Goal: Information Seeking & Learning: Find specific fact

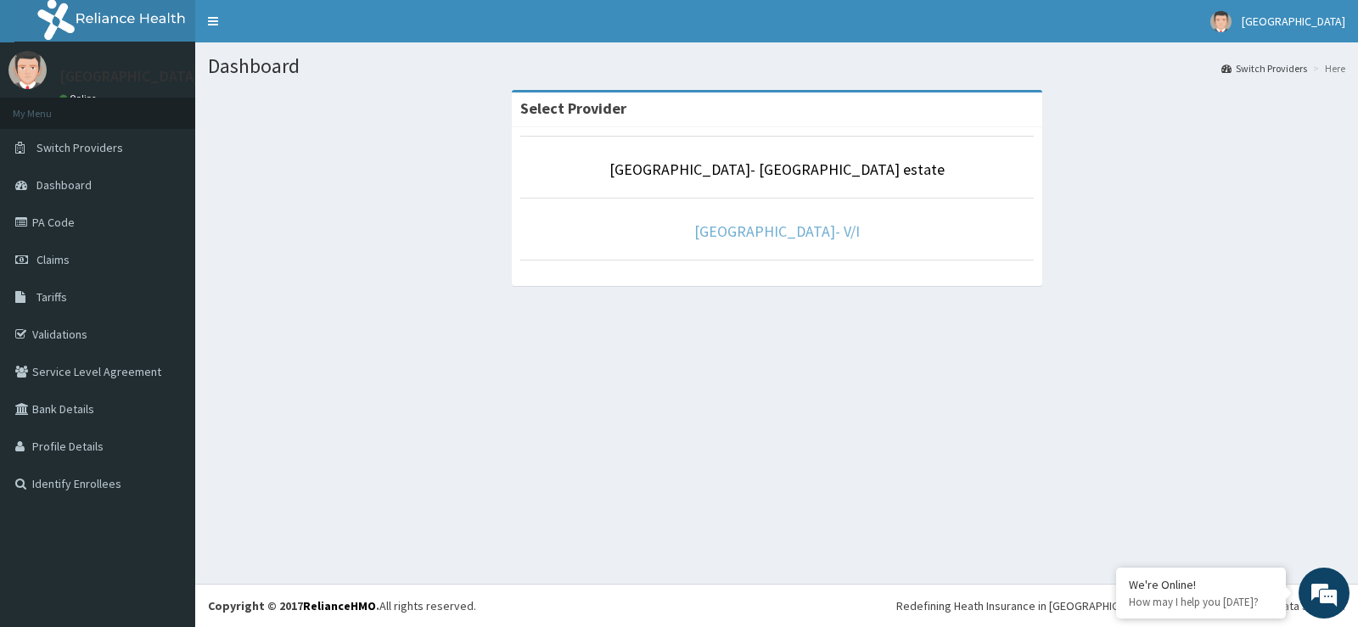
click at [720, 235] on link "[GEOGRAPHIC_DATA]- V/I" at bounding box center [777, 232] width 166 height 20
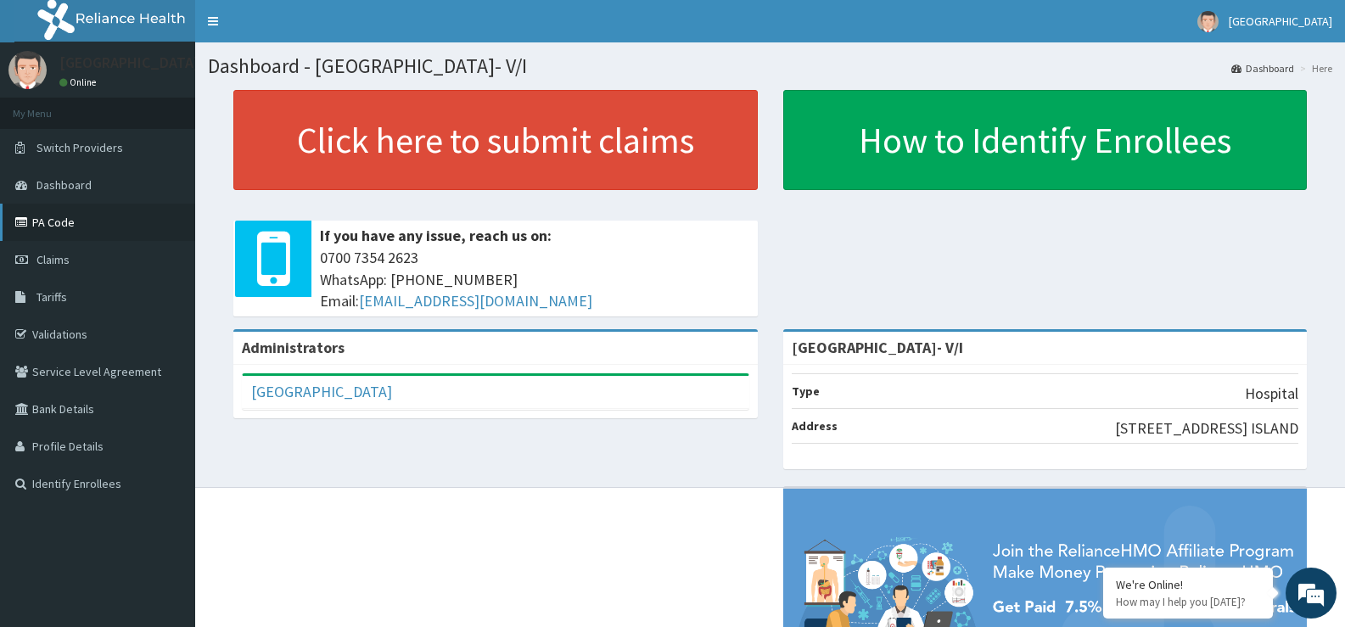
click at [51, 222] on link "PA Code" at bounding box center [97, 222] width 195 height 37
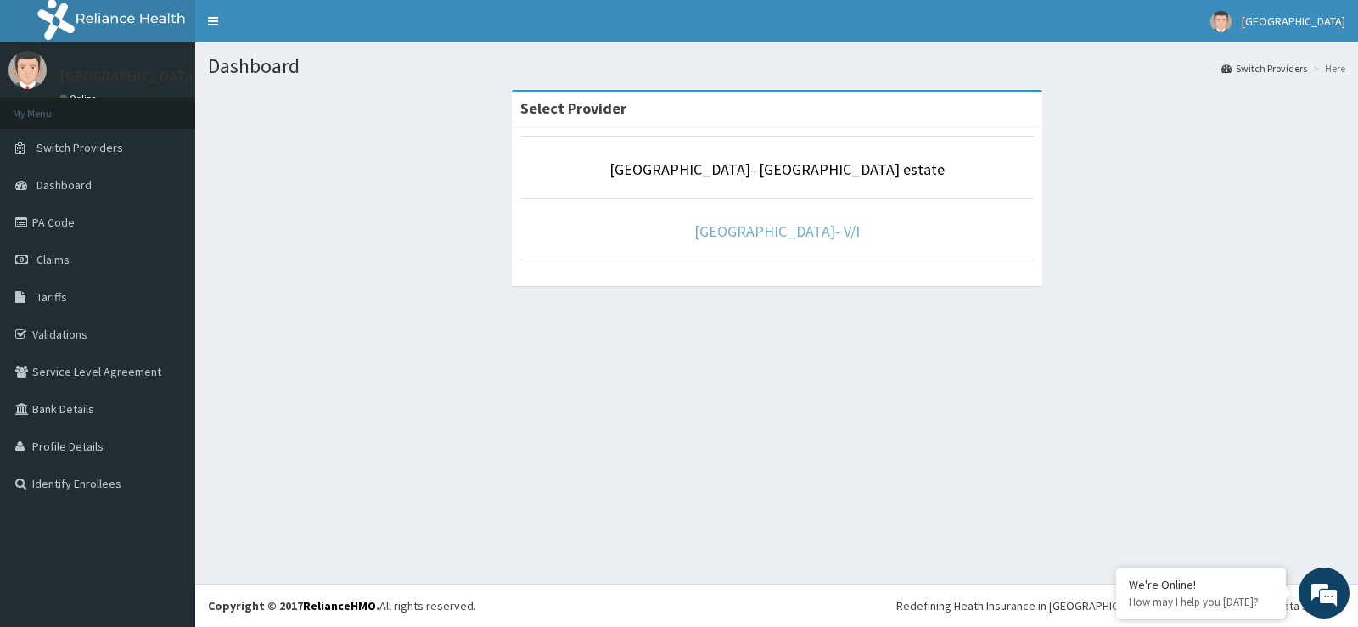
click at [759, 226] on link "[GEOGRAPHIC_DATA]- V/I" at bounding box center [777, 232] width 166 height 20
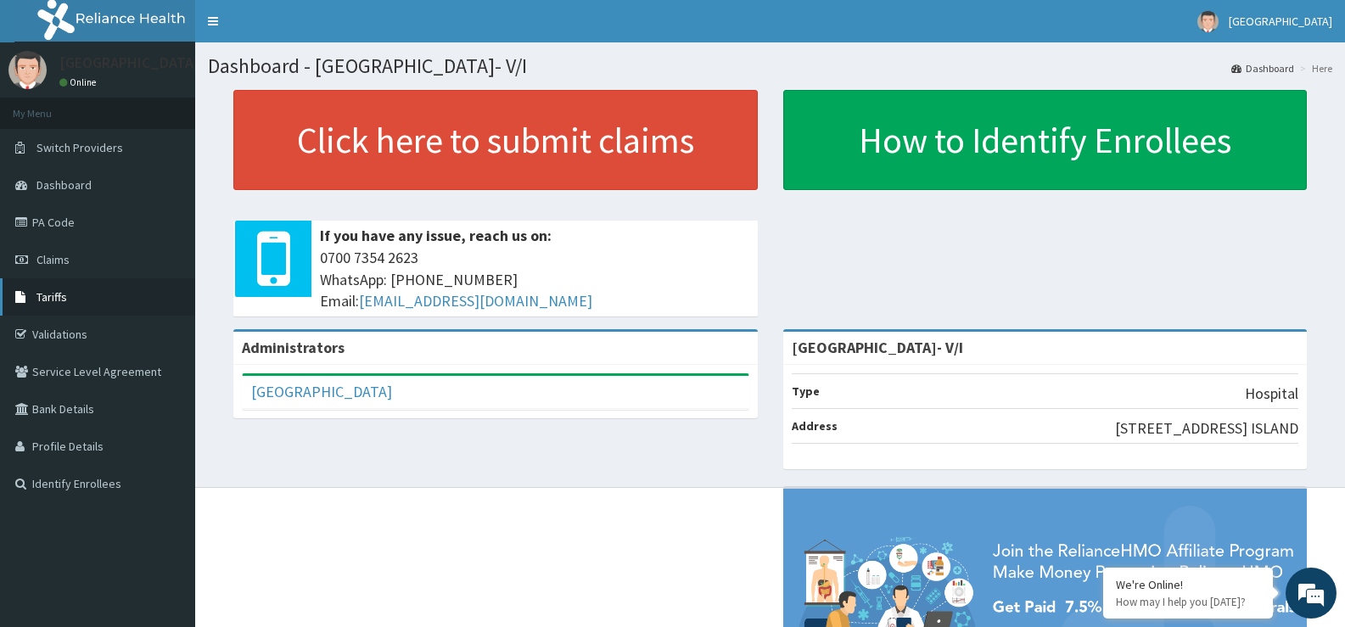
click at [74, 293] on link "Tariffs" at bounding box center [97, 296] width 195 height 37
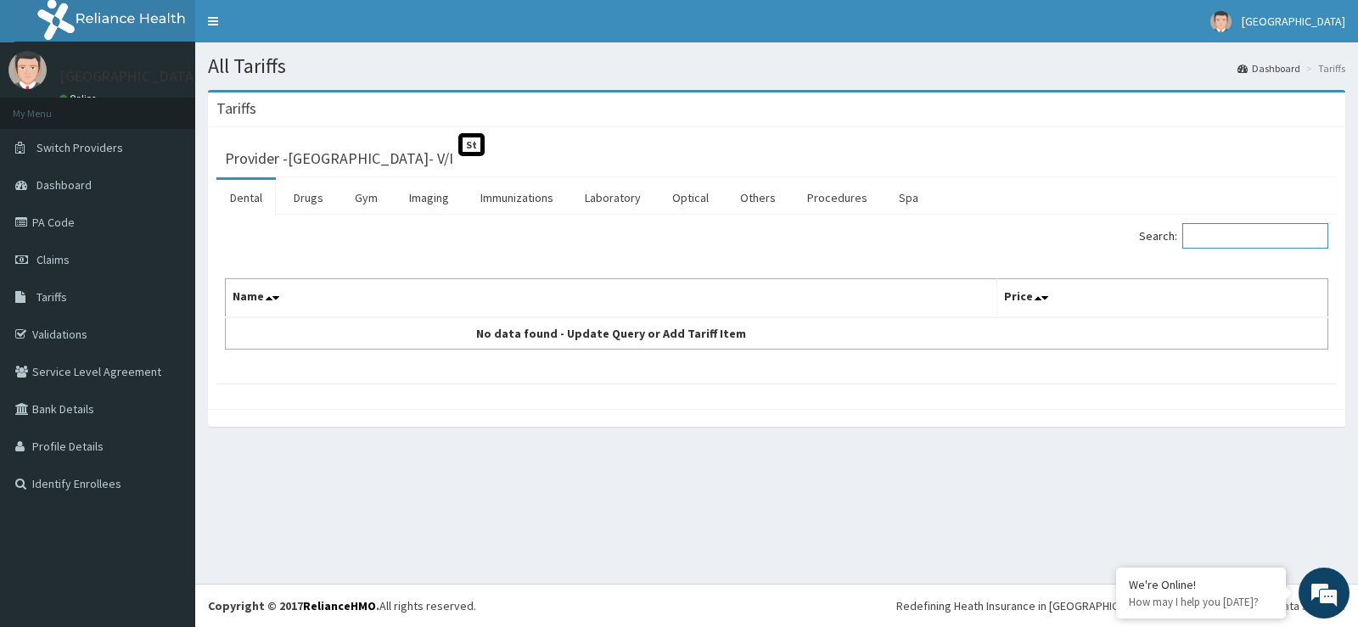
click at [1217, 225] on input "Search:" at bounding box center [1255, 235] width 146 height 25
type input "e"
type input "cardio"
click at [428, 197] on link "Imaging" at bounding box center [429, 198] width 67 height 36
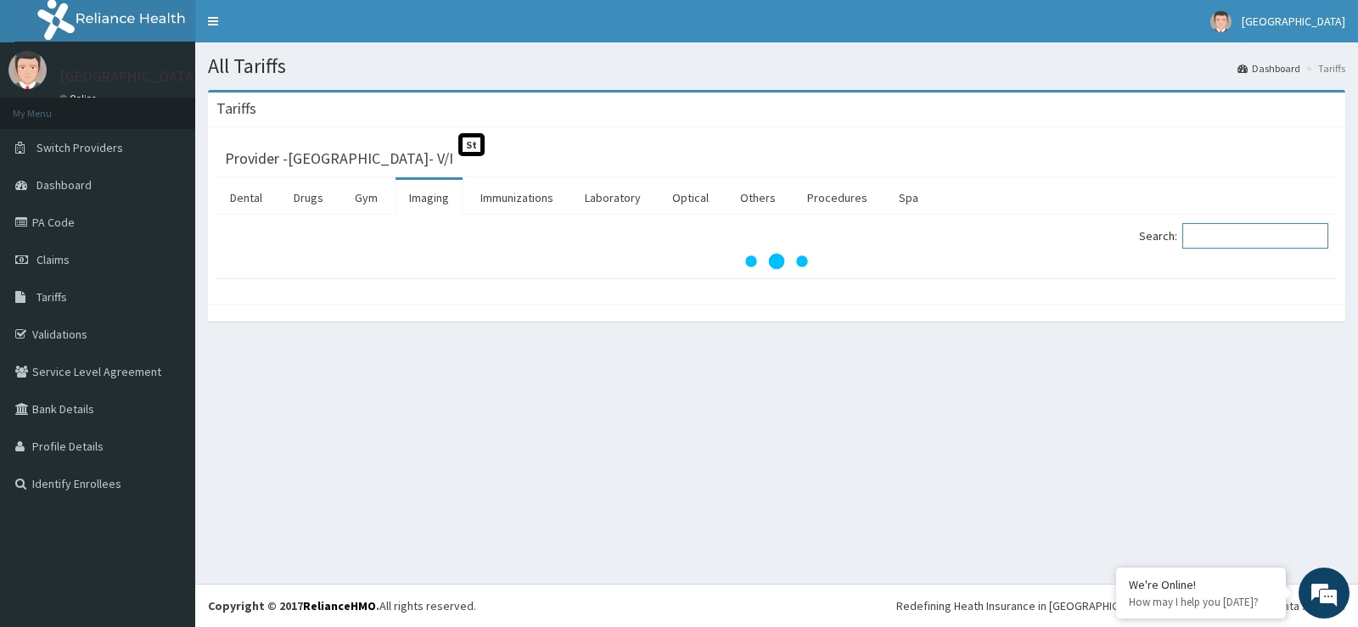
click at [1262, 231] on input "Search:" at bounding box center [1255, 235] width 146 height 25
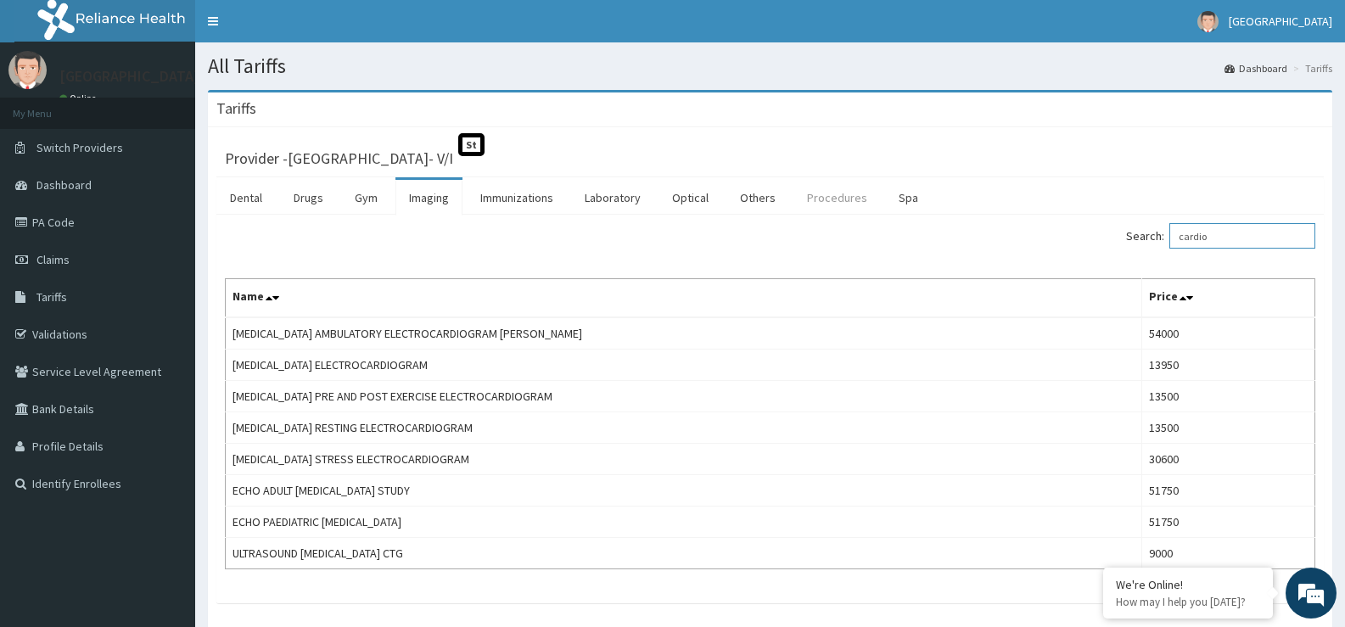
type input "cardio"
click at [828, 202] on link "Procedures" at bounding box center [837, 198] width 87 height 36
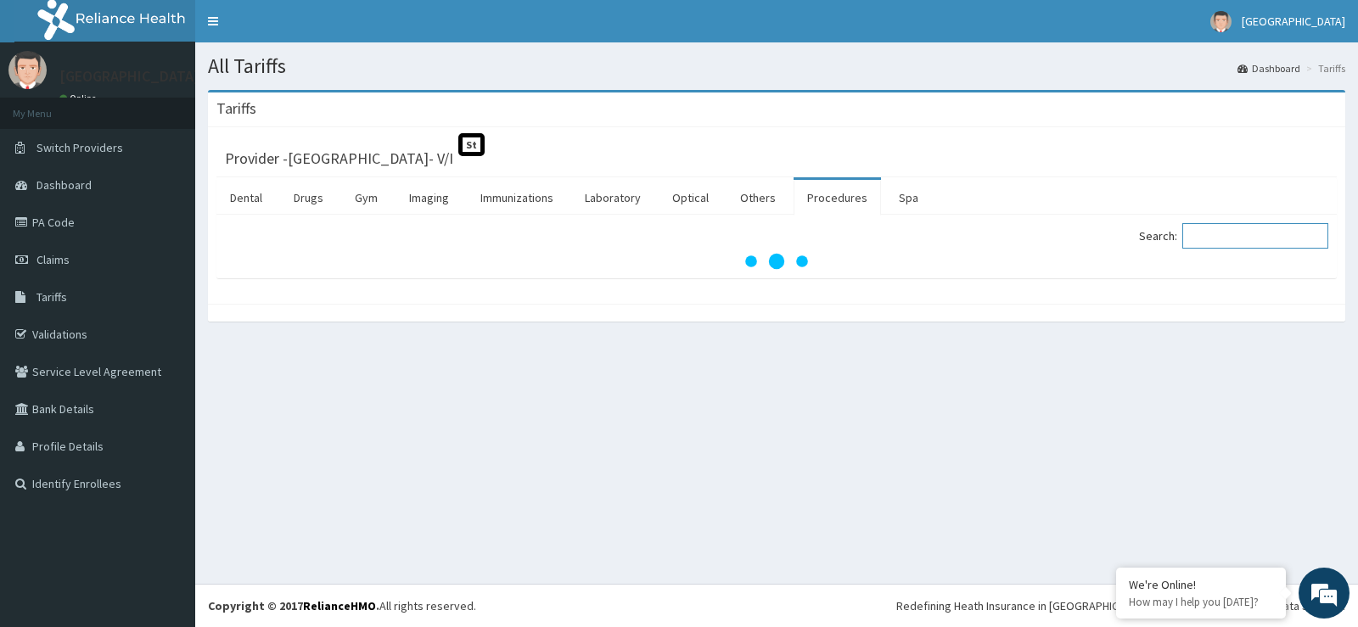
click at [1237, 237] on input "Search:" at bounding box center [1255, 235] width 146 height 25
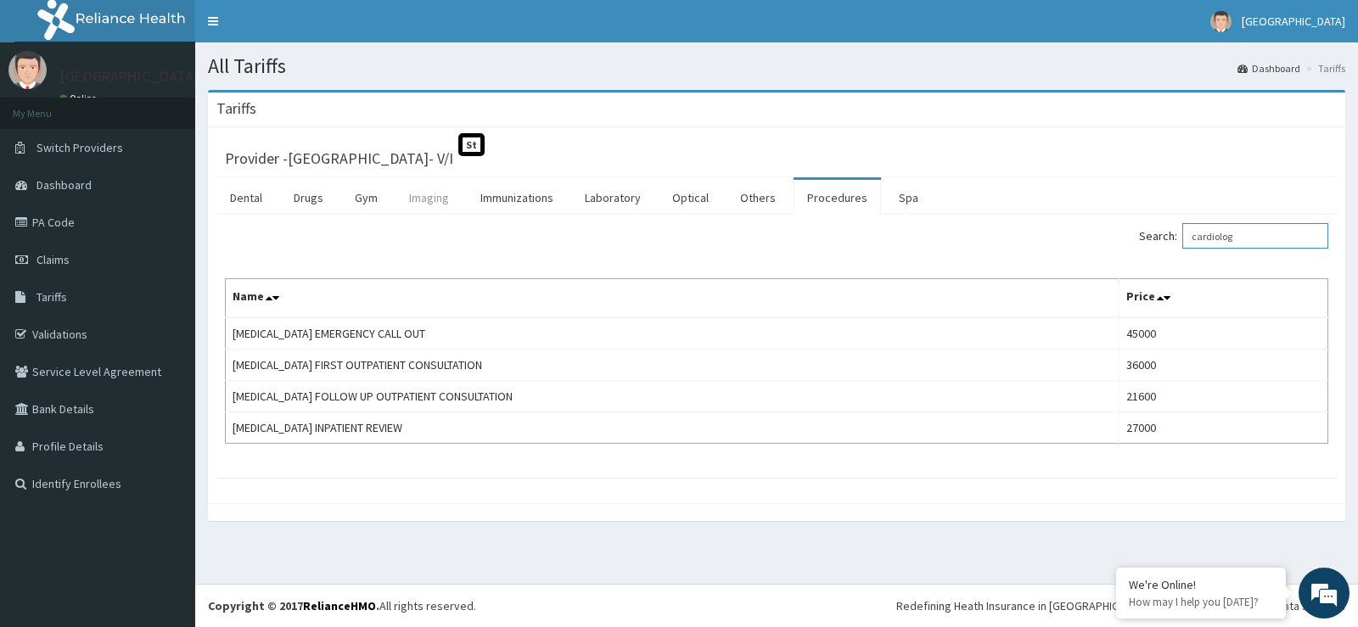
type input "cardiolog"
click at [432, 204] on link "Imaging" at bounding box center [429, 198] width 67 height 36
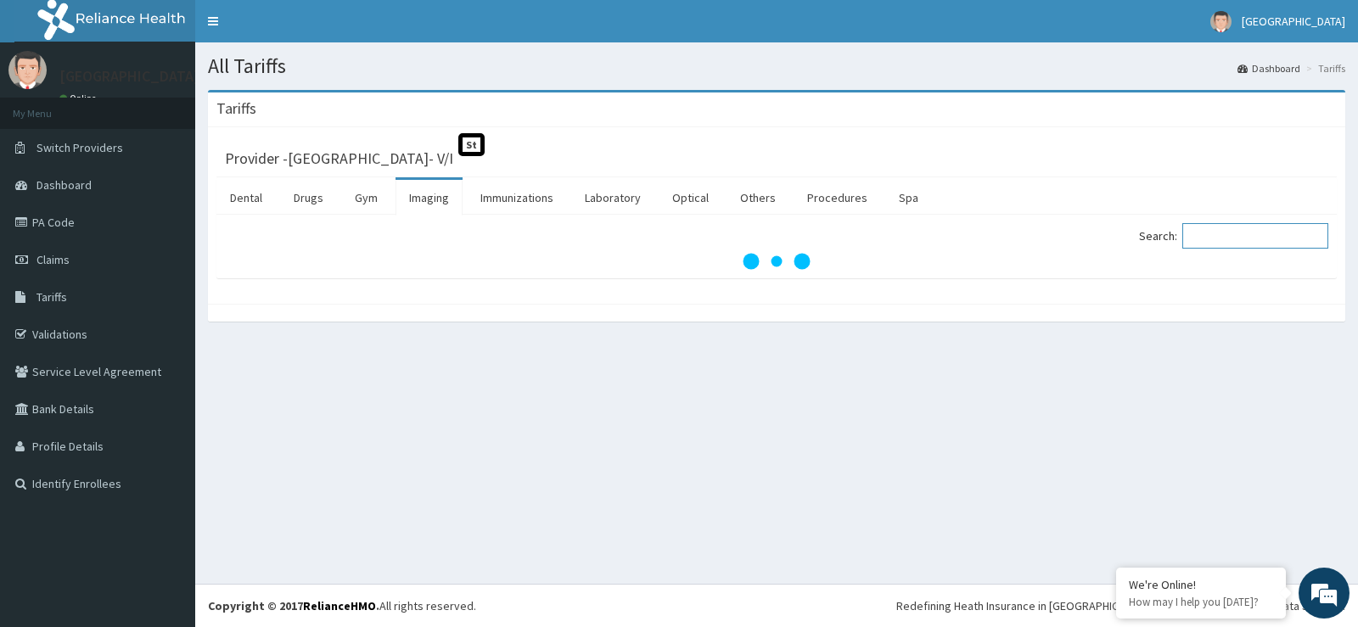
click at [1288, 240] on input "Search:" at bounding box center [1255, 235] width 146 height 25
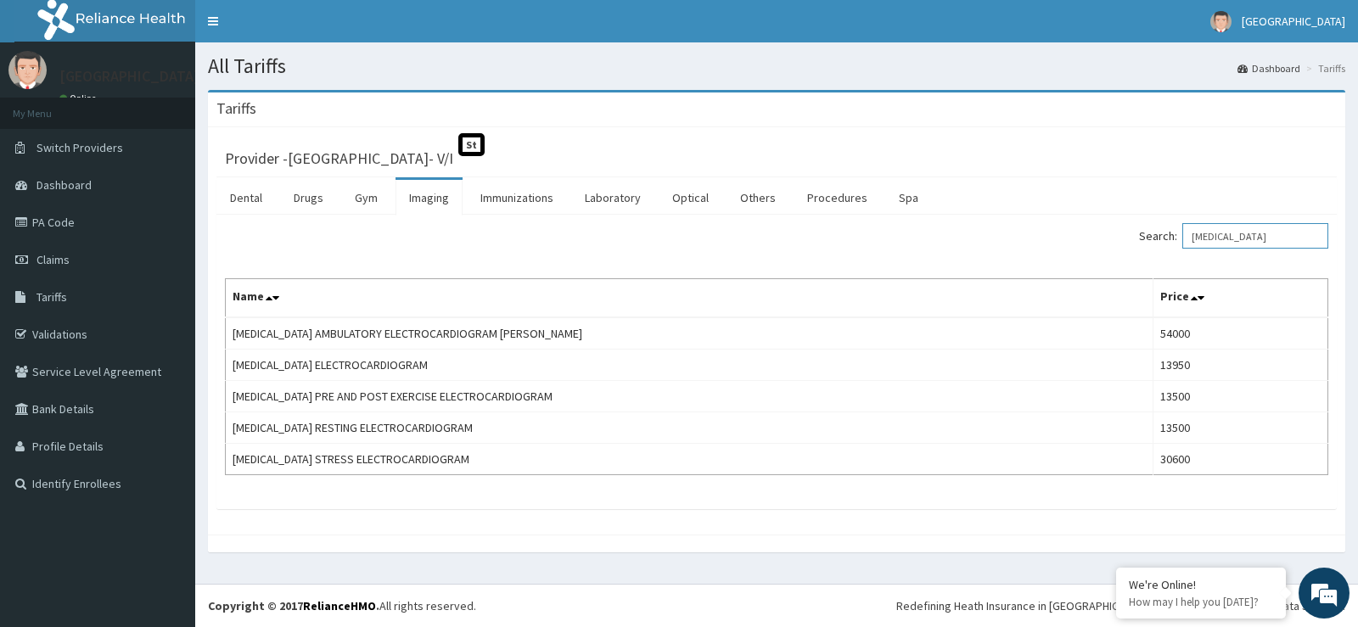
type input "ecg"
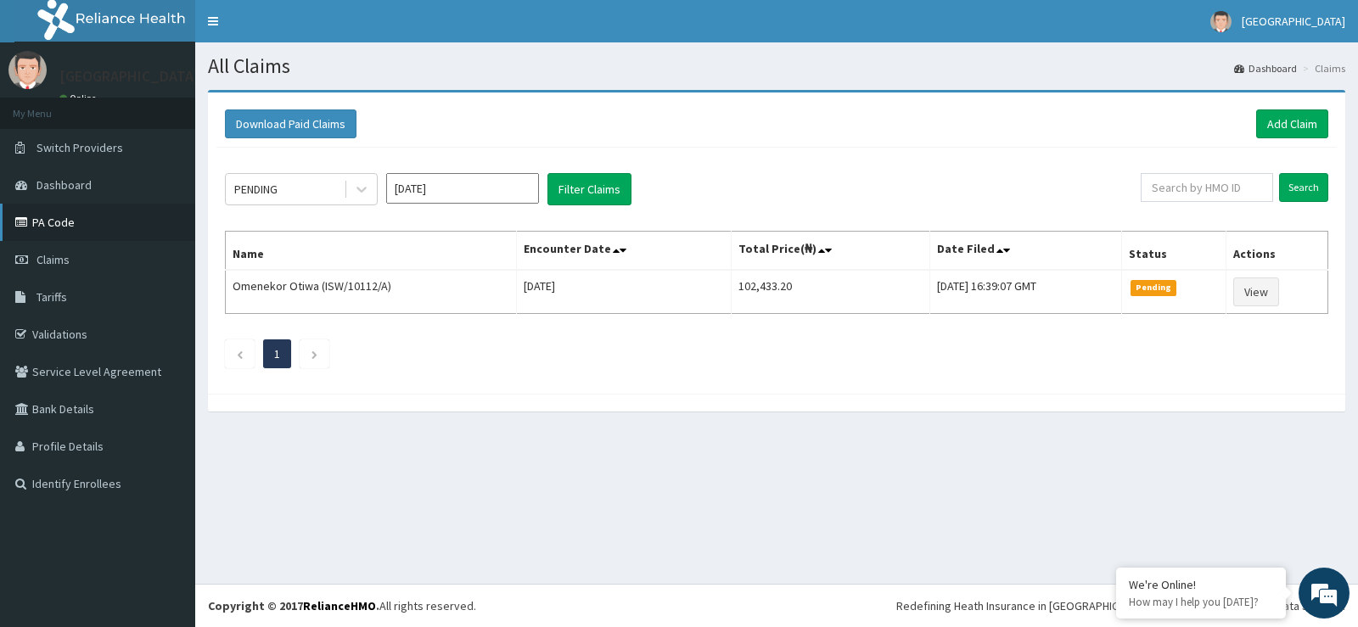
click at [77, 226] on link "PA Code" at bounding box center [97, 222] width 195 height 37
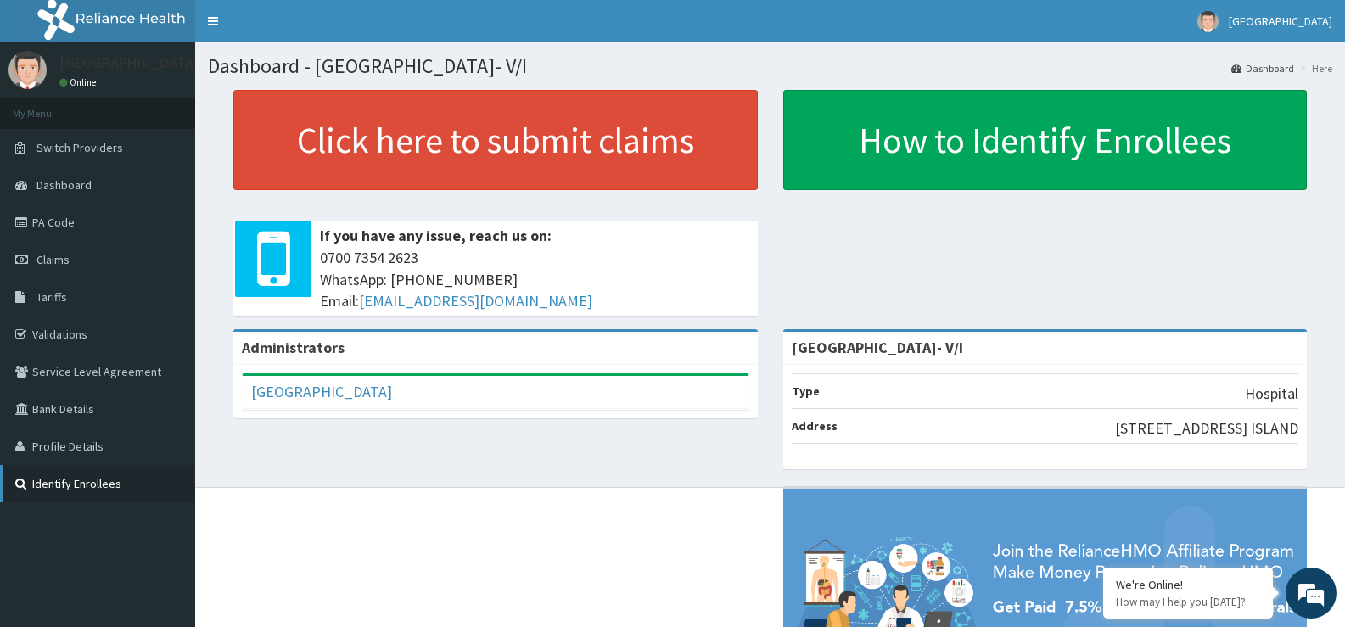
click at [102, 485] on link "Identify Enrollees" at bounding box center [97, 483] width 195 height 37
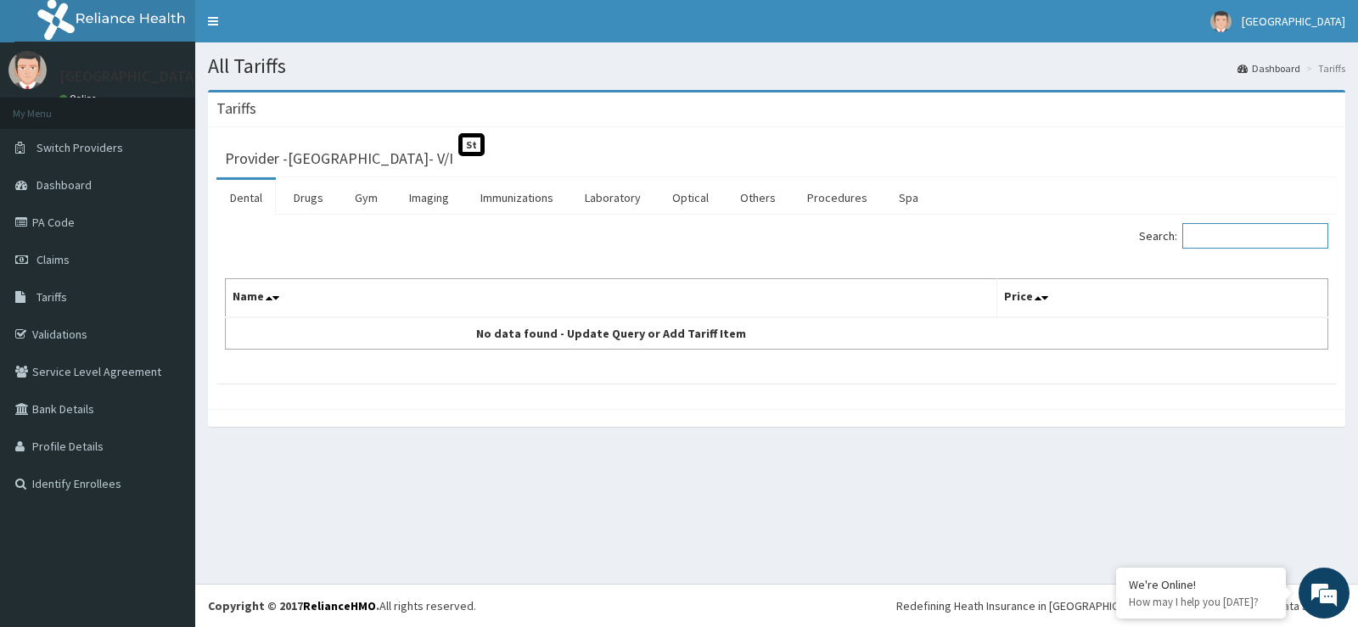
click at [1207, 229] on input "Search:" at bounding box center [1255, 235] width 146 height 25
click at [1212, 233] on input "Search:" at bounding box center [1255, 235] width 146 height 25
type input "E"
click at [627, 199] on link "Laboratory" at bounding box center [612, 198] width 83 height 36
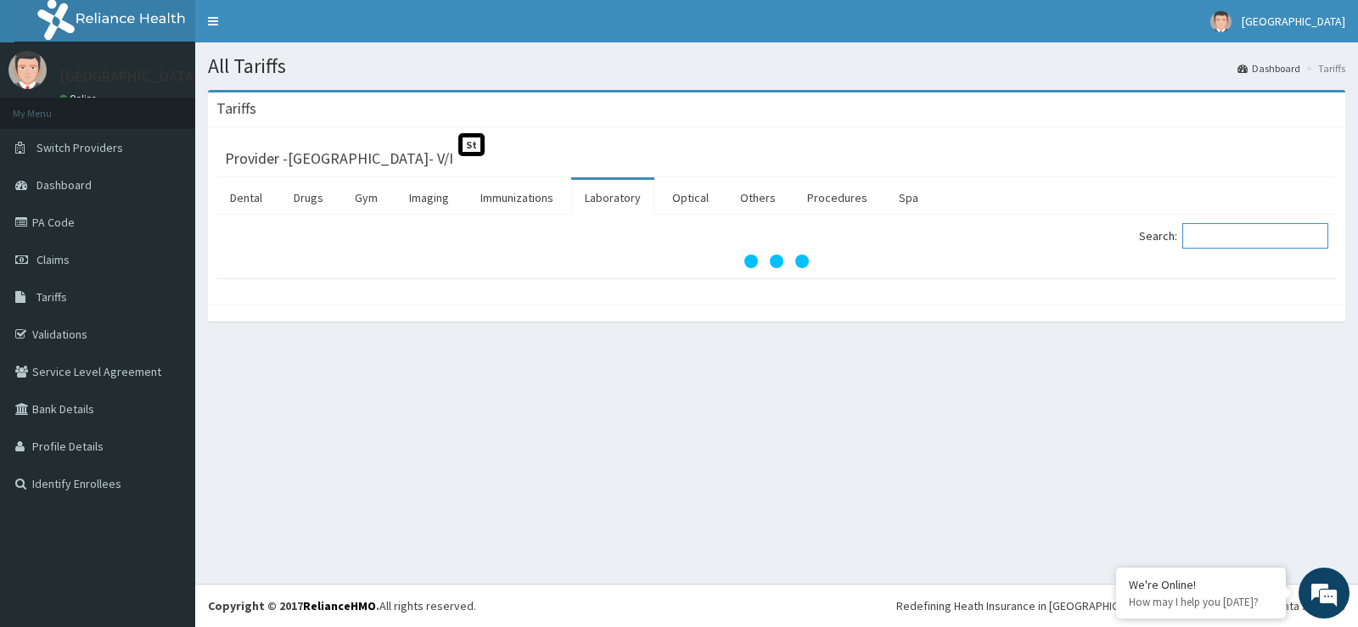
click at [1238, 233] on input "Search:" at bounding box center [1255, 235] width 146 height 25
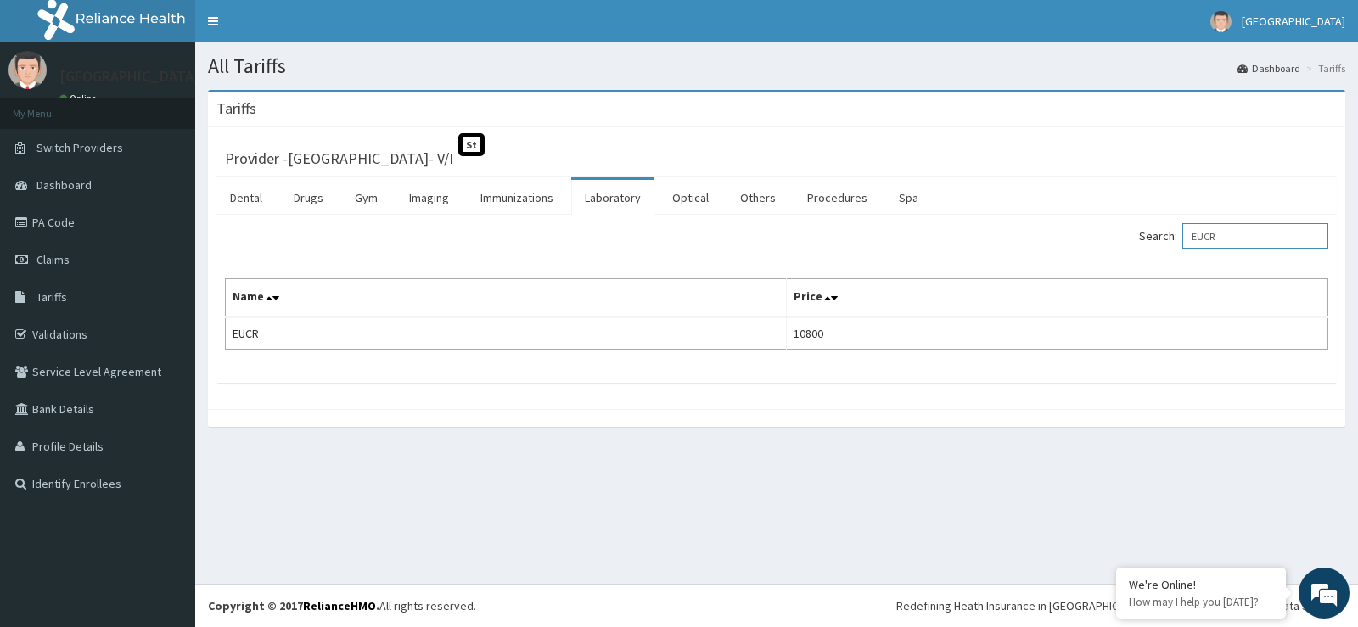
drag, startPoint x: 1263, startPoint y: 233, endPoint x: 1254, endPoint y: 238, distance: 9.9
click at [1258, 234] on input "EUCR" at bounding box center [1255, 235] width 146 height 25
type input "E"
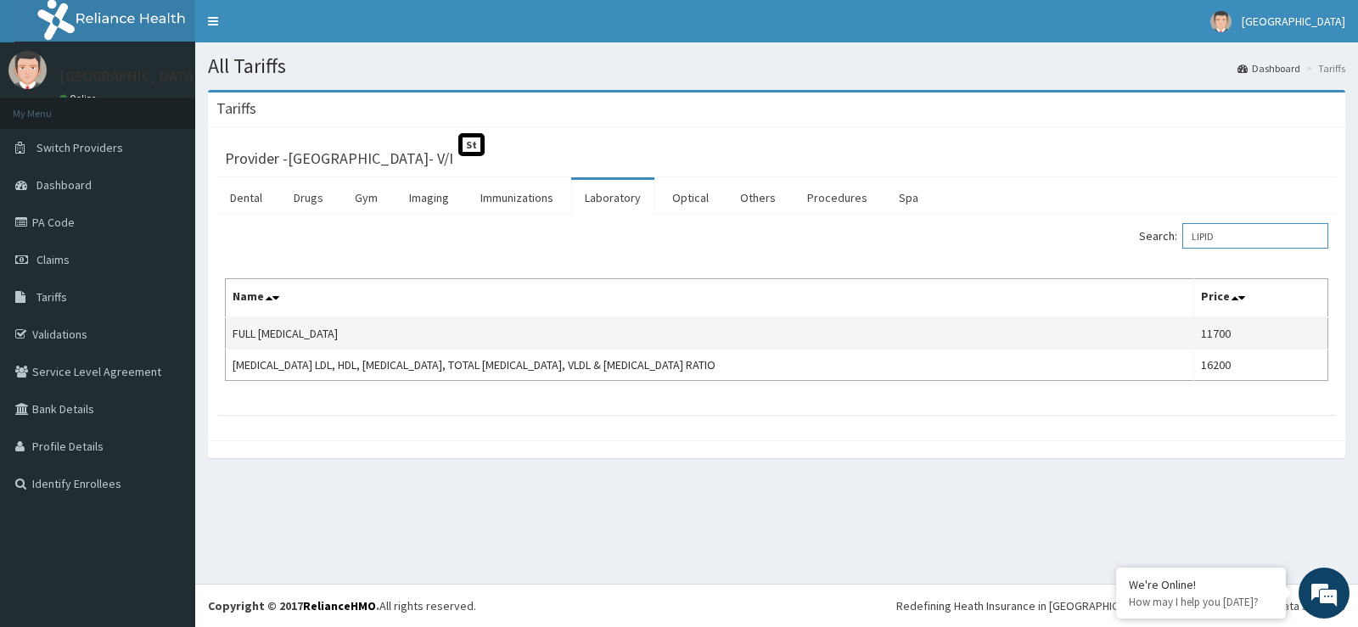
type input "LIPID"
click at [422, 341] on td "FULL LIPID PROFILE" at bounding box center [710, 333] width 968 height 32
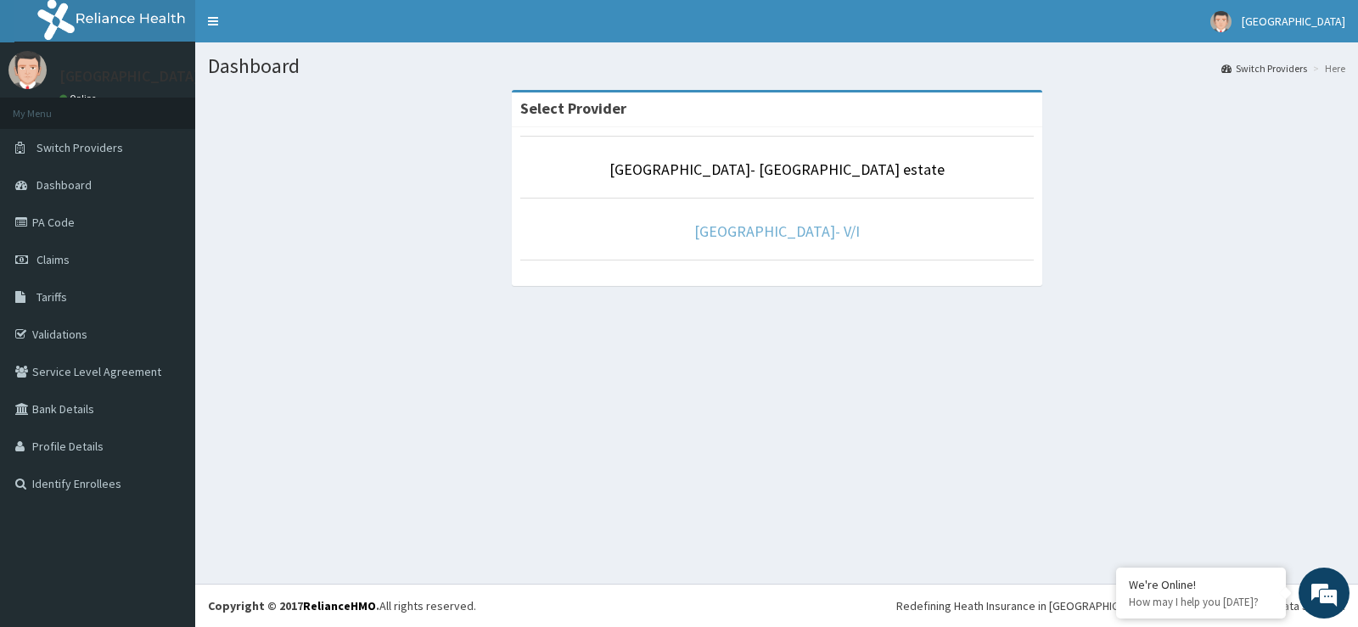
click at [818, 222] on link "[GEOGRAPHIC_DATA]- V/I" at bounding box center [777, 232] width 166 height 20
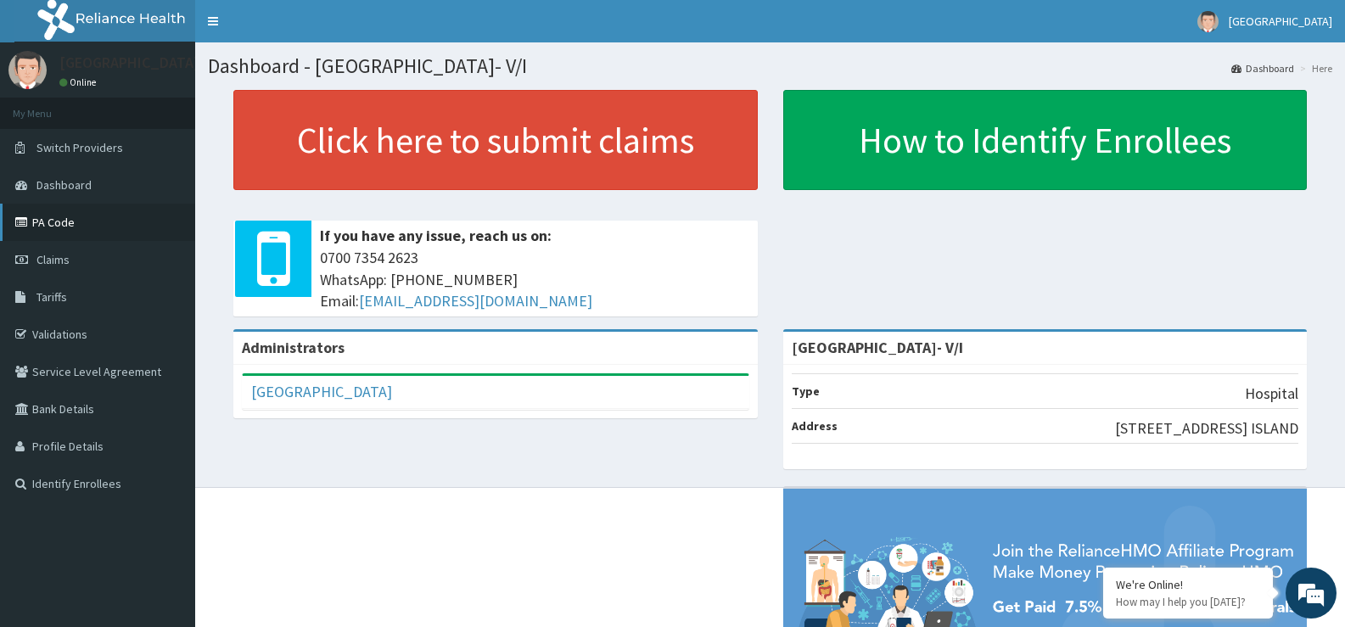
click at [60, 220] on link "PA Code" at bounding box center [97, 222] width 195 height 37
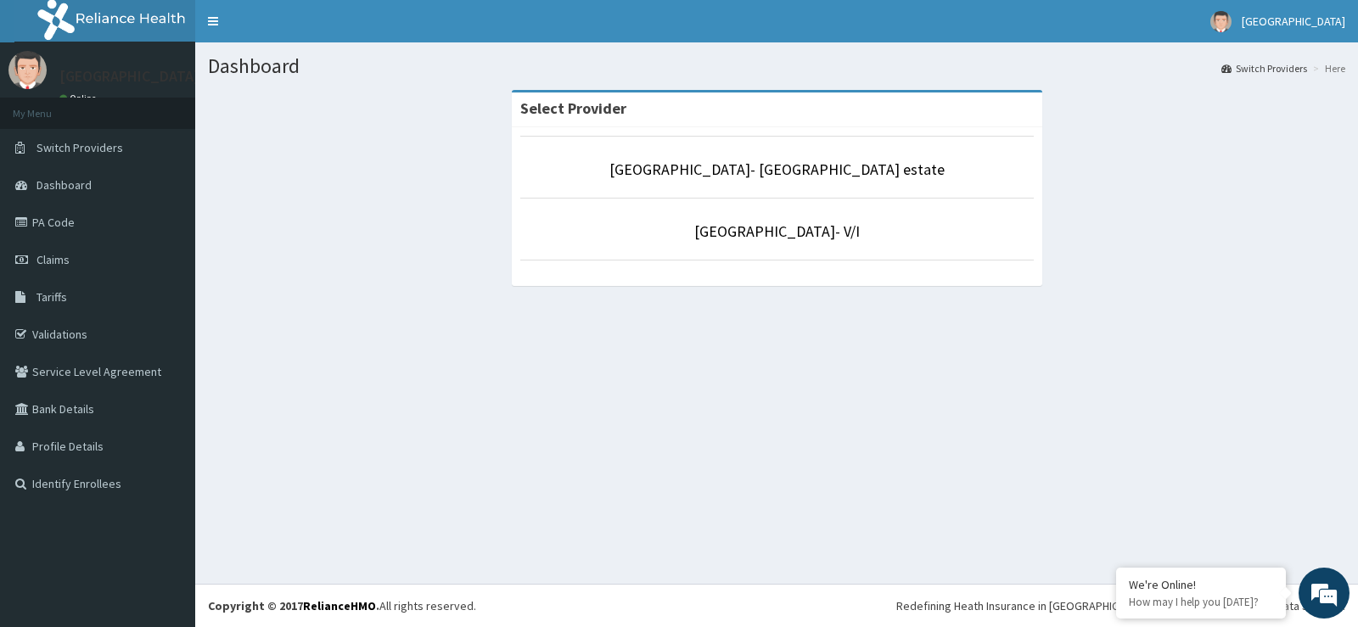
click at [746, 171] on link "[GEOGRAPHIC_DATA]- [GEOGRAPHIC_DATA] estate" at bounding box center [776, 170] width 335 height 20
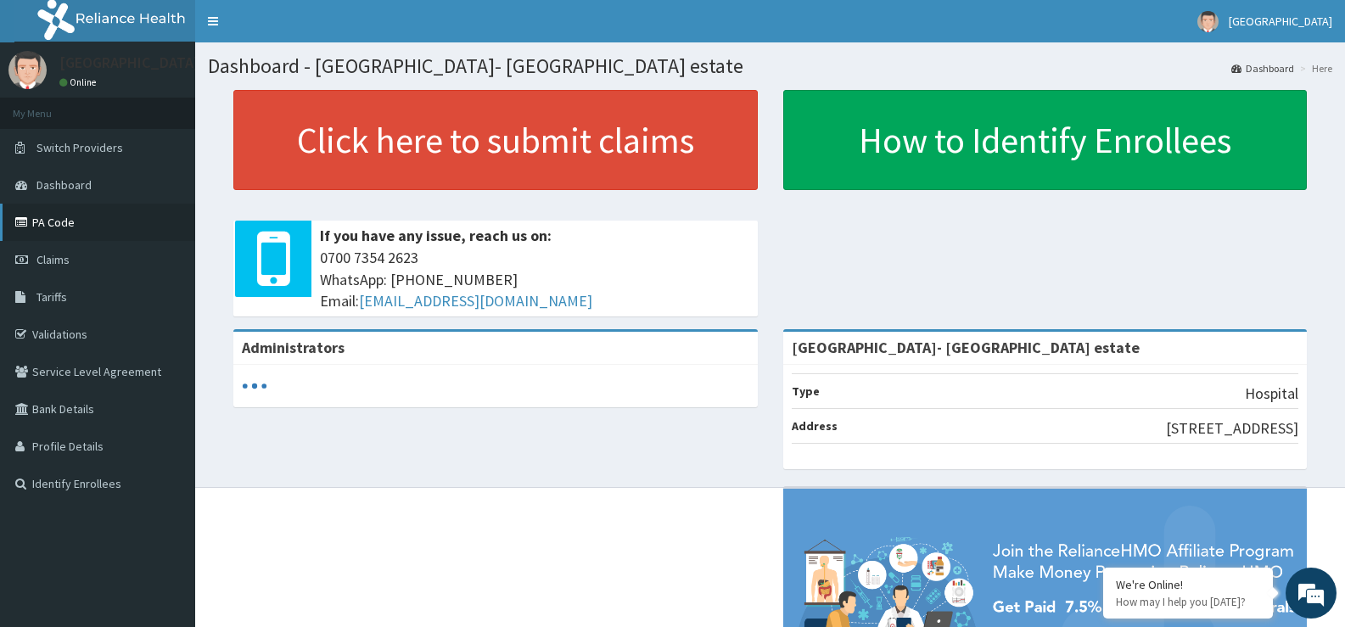
click at [52, 232] on link "PA Code" at bounding box center [97, 222] width 195 height 37
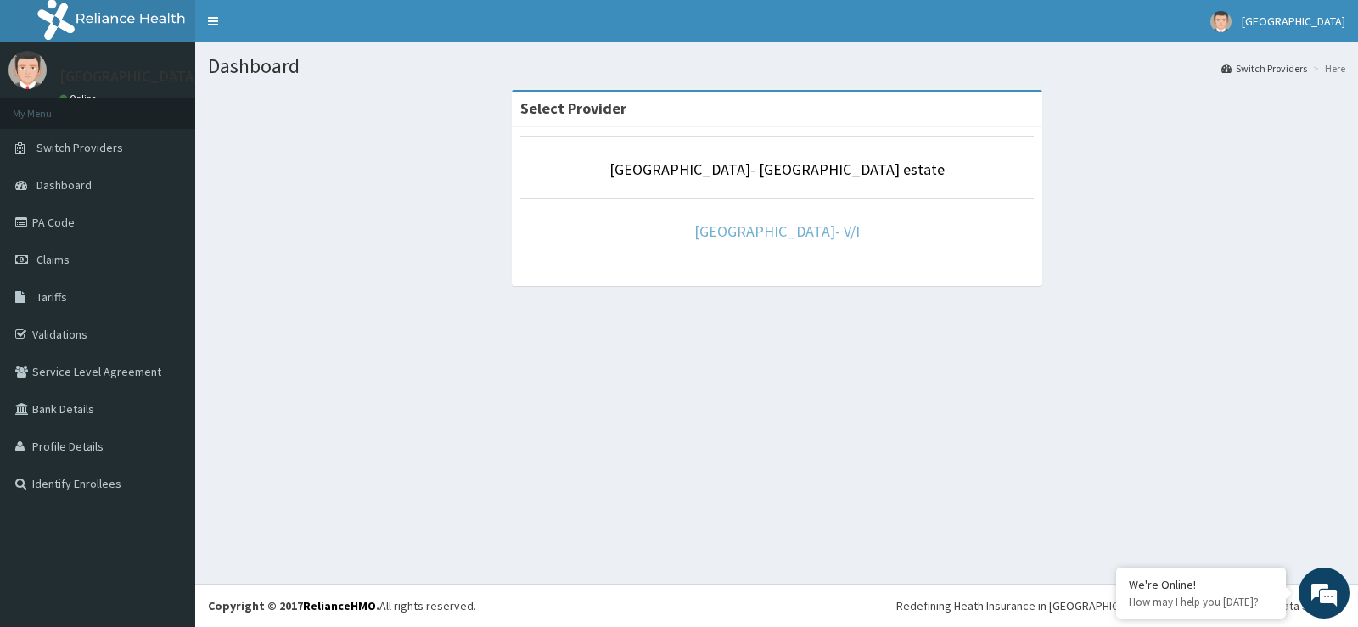
click at [783, 232] on link "[GEOGRAPHIC_DATA]- V/I" at bounding box center [777, 232] width 166 height 20
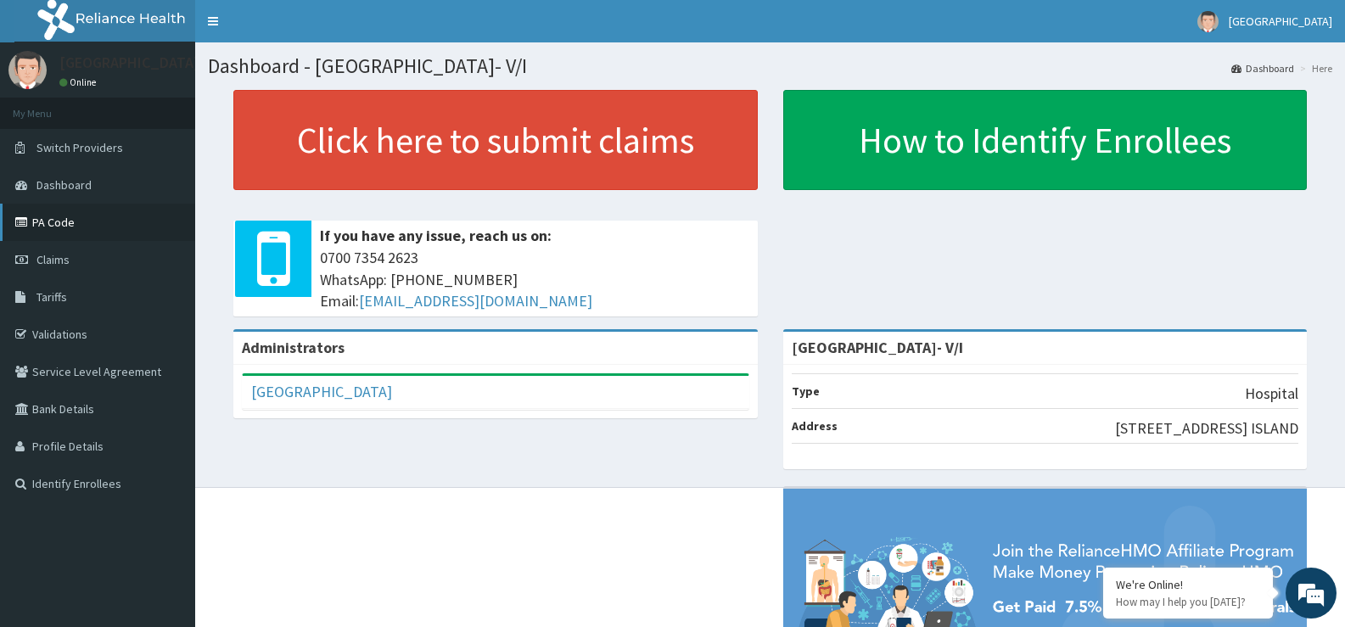
click at [58, 232] on link "PA Code" at bounding box center [97, 222] width 195 height 37
